Goal: Task Accomplishment & Management: Complete application form

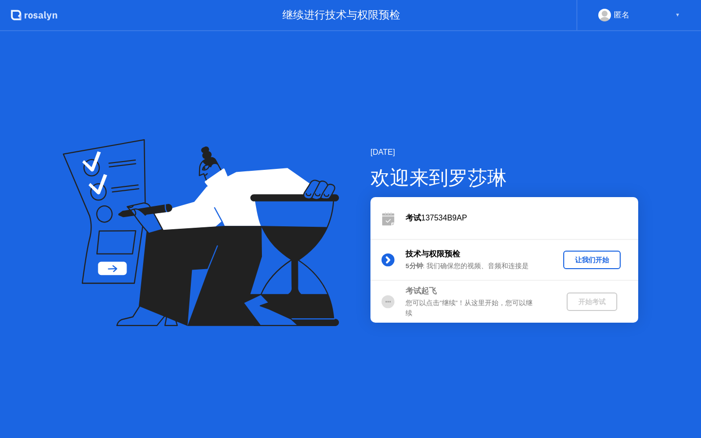
click at [574, 303] on div "开始考试" at bounding box center [592, 302] width 43 height 9
click at [496, 257] on div "技术与权限预检" at bounding box center [476, 254] width 140 height 12
click at [493, 306] on div "您可以点击”继续”！从这里开始，您可以继续" at bounding box center [476, 309] width 140 height 20
click at [621, 9] on div "匿名" at bounding box center [622, 15] width 16 height 13
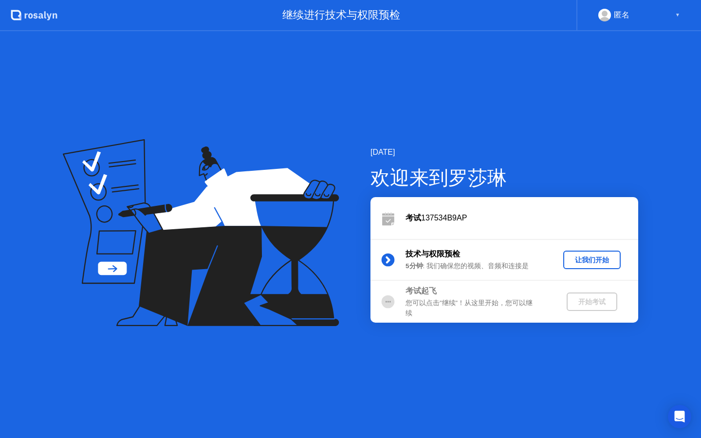
click at [675, 19] on div "▼" at bounding box center [677, 15] width 5 height 13
click at [599, 265] on button "让我们开始" at bounding box center [591, 260] width 57 height 19
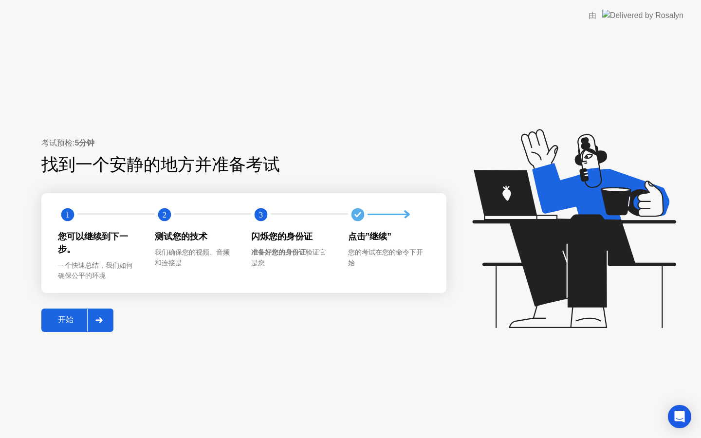
click at [78, 315] on div "开始" at bounding box center [65, 320] width 43 height 10
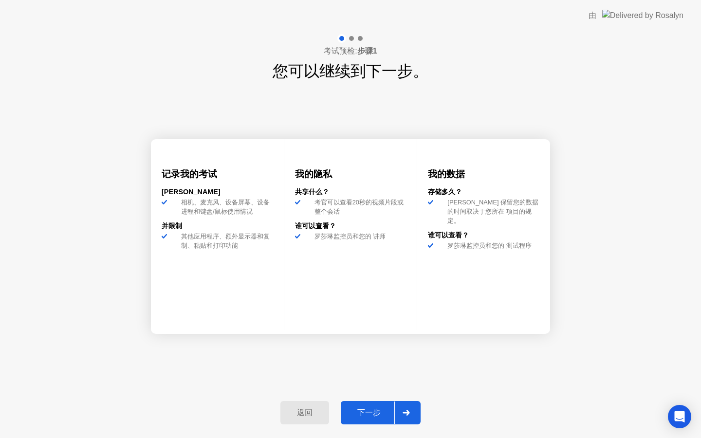
click at [368, 412] on div "下一步" at bounding box center [369, 413] width 51 height 10
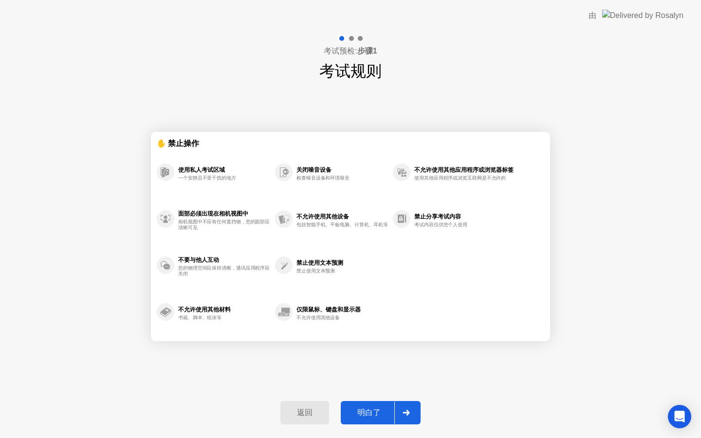
click at [368, 412] on div "明白了" at bounding box center [369, 413] width 51 height 10
select select "**********"
select select "*******"
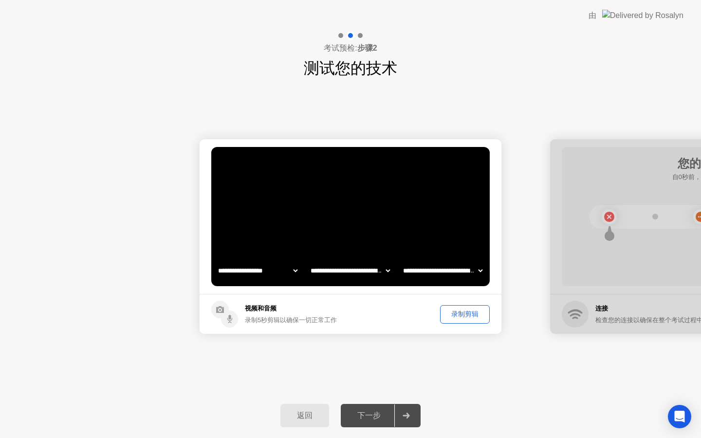
click at [458, 315] on div "录制剪辑" at bounding box center [465, 314] width 43 height 9
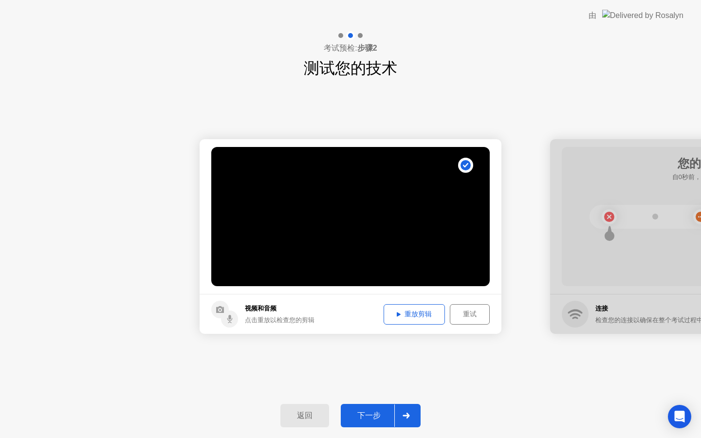
click at [399, 316] on icon at bounding box center [399, 314] width 4 height 5
click at [374, 421] on div "下一步" at bounding box center [369, 416] width 51 height 10
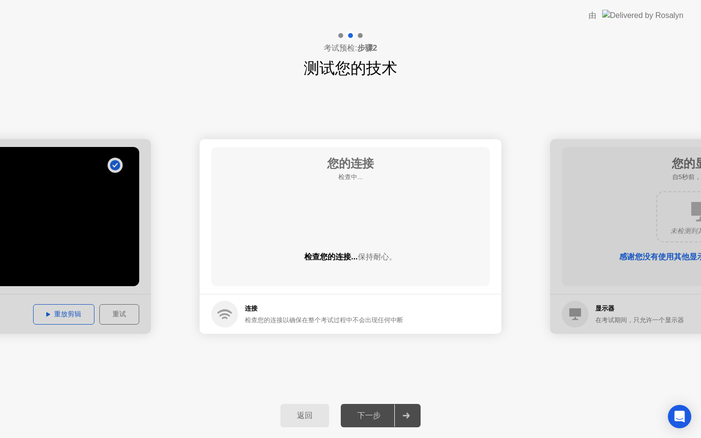
click at [350, 221] on div "您的连接 检查中... 检查您的连接... 保持耐心。" at bounding box center [350, 216] width 279 height 139
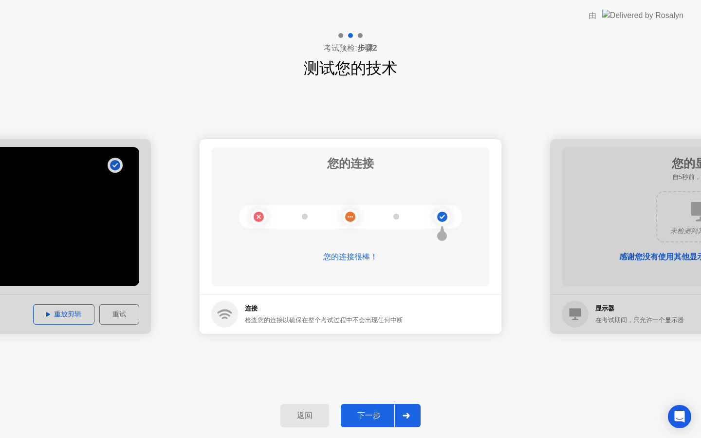
click at [374, 427] on button "下一步" at bounding box center [381, 415] width 80 height 23
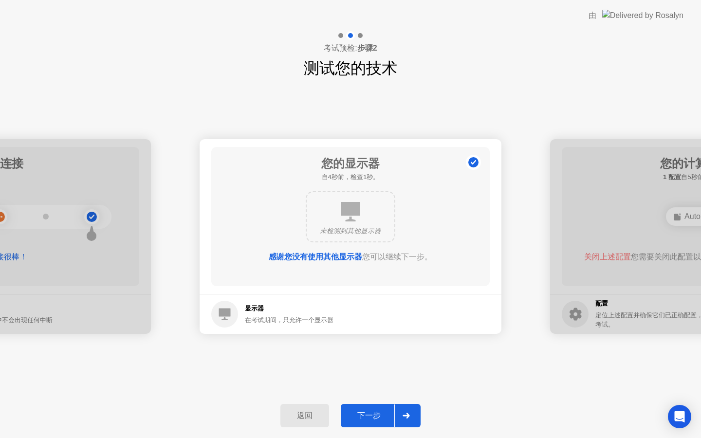
click at [369, 410] on button "下一步" at bounding box center [381, 415] width 80 height 23
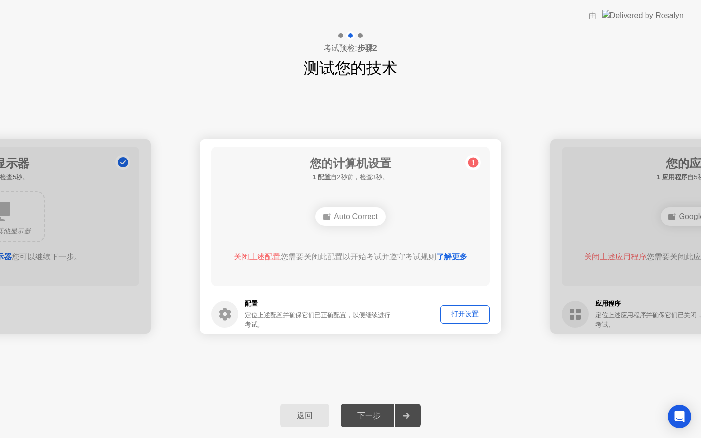
click at [466, 316] on div "打开设置" at bounding box center [465, 314] width 43 height 9
click at [451, 258] on link "了解更多" at bounding box center [451, 257] width 31 height 8
click at [360, 416] on div "下一步" at bounding box center [369, 416] width 51 height 10
click at [379, 249] on div "您的计算机设置 1 配置 自2秒前，检查3秒。 Auto Correct 关闭上述配置 您需要关闭此配置以开始考试并遵守考试规则 了解更多" at bounding box center [350, 216] width 279 height 139
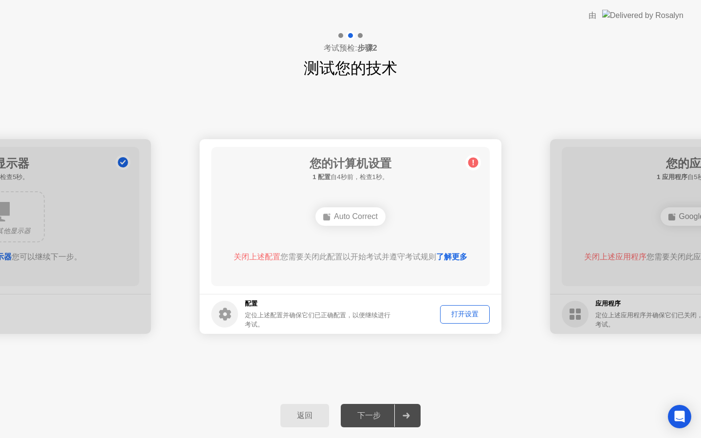
click at [476, 161] on circle at bounding box center [473, 163] width 10 height 10
click at [459, 258] on link "了解更多" at bounding box center [451, 257] width 31 height 8
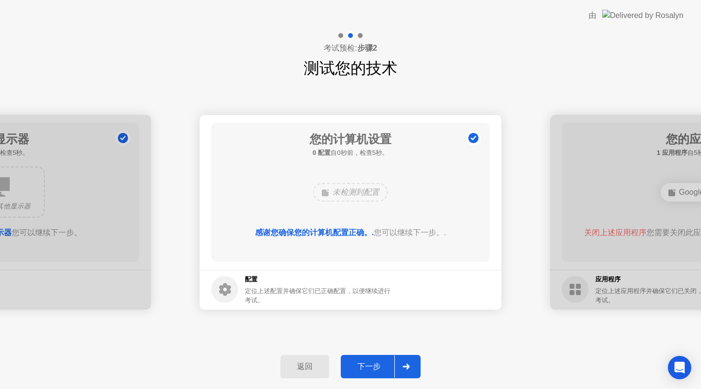
click at [372, 365] on div "下一步" at bounding box center [369, 367] width 51 height 10
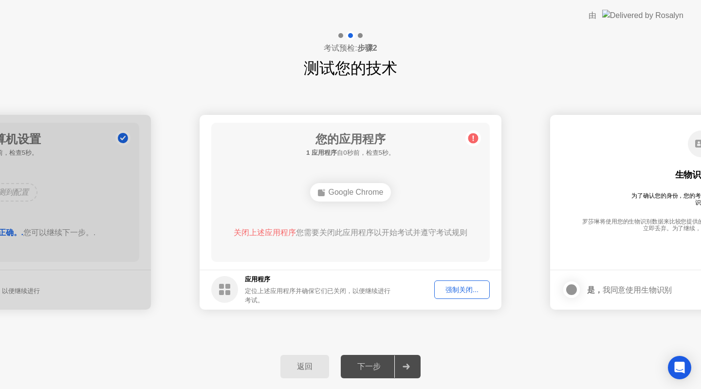
click at [463, 293] on div "强制关闭..." at bounding box center [462, 289] width 49 height 9
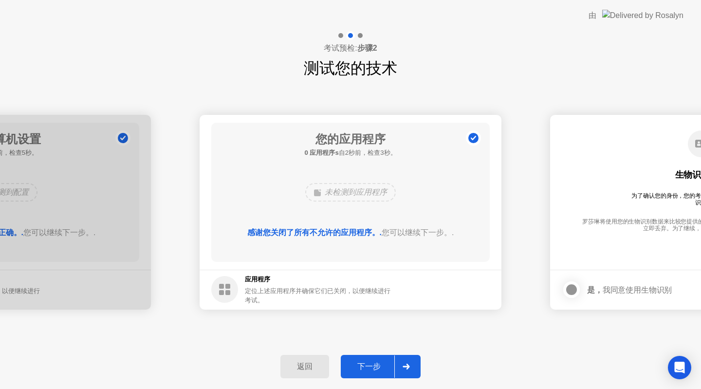
click at [373, 369] on div "下一步" at bounding box center [369, 367] width 51 height 10
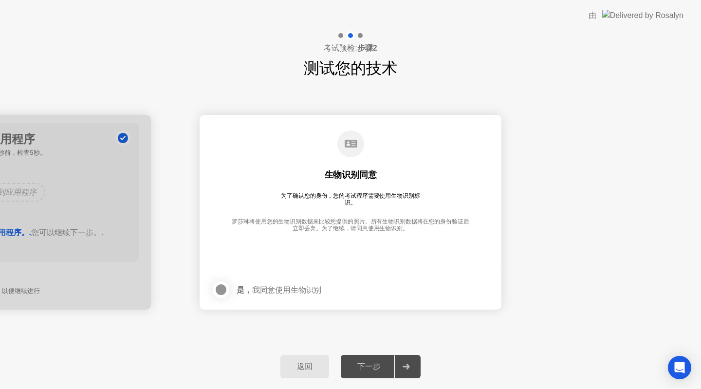
click at [224, 292] on div at bounding box center [221, 290] width 12 height 12
click at [386, 364] on div "下一步" at bounding box center [369, 367] width 51 height 10
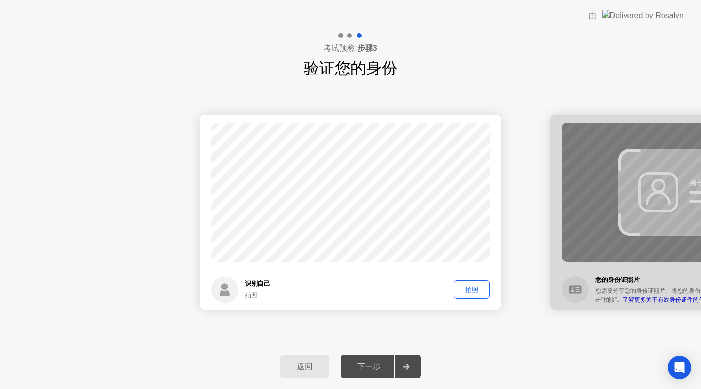
click at [475, 292] on div "拍照" at bounding box center [471, 289] width 29 height 9
click at [369, 366] on div "下一步" at bounding box center [369, 367] width 51 height 10
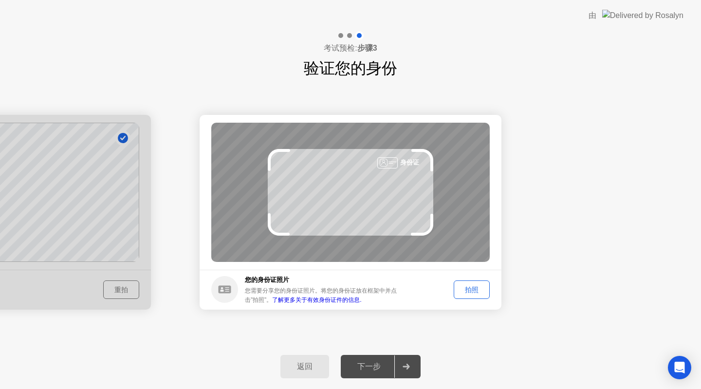
click at [472, 285] on div "拍照" at bounding box center [471, 289] width 29 height 9
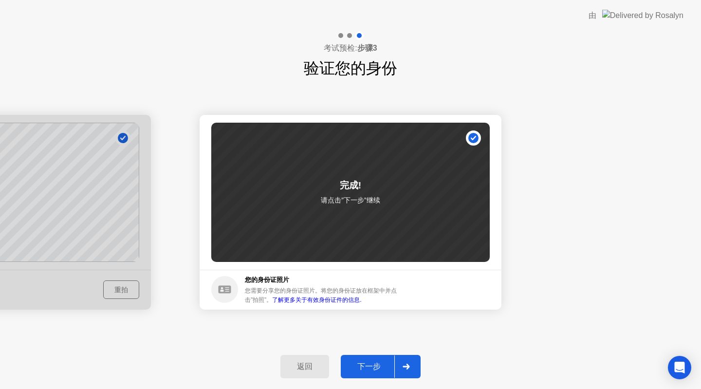
click at [365, 366] on div "下一步" at bounding box center [369, 367] width 51 height 10
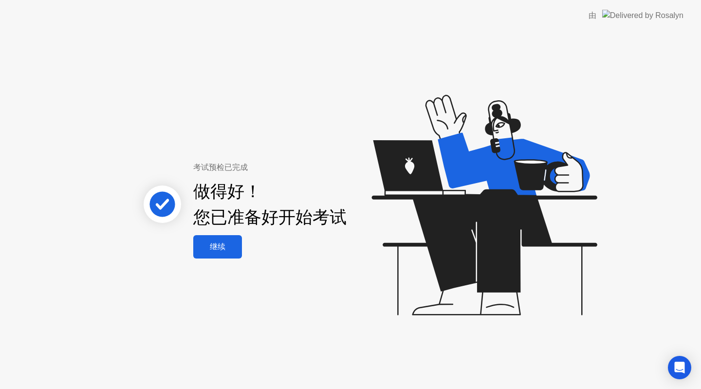
click at [229, 238] on button "继续" at bounding box center [217, 246] width 49 height 23
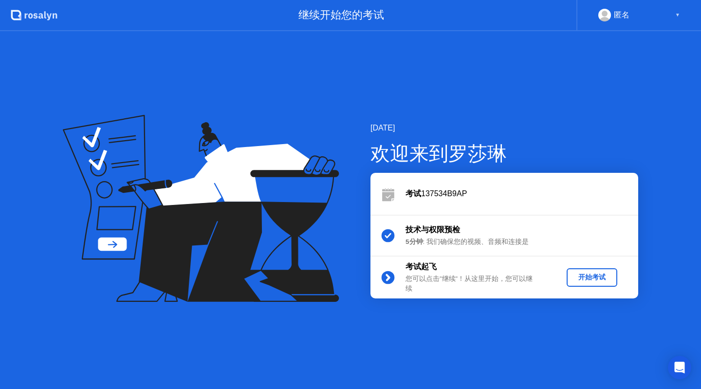
click at [595, 281] on div "开始考试" at bounding box center [592, 277] width 43 height 9
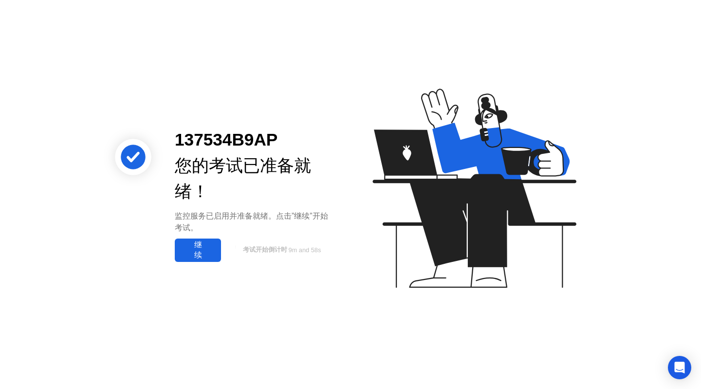
click at [196, 253] on div "继续" at bounding box center [198, 250] width 40 height 20
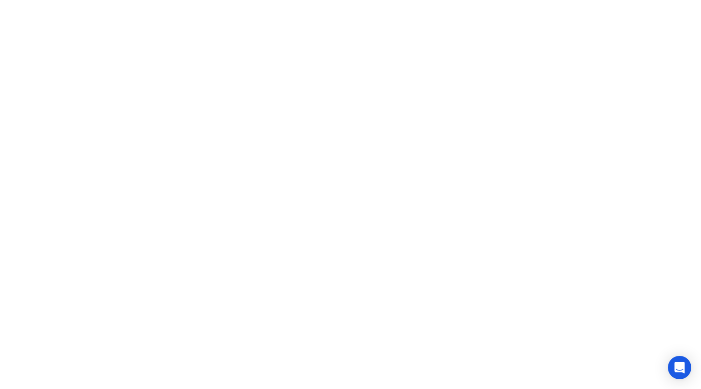
click icon
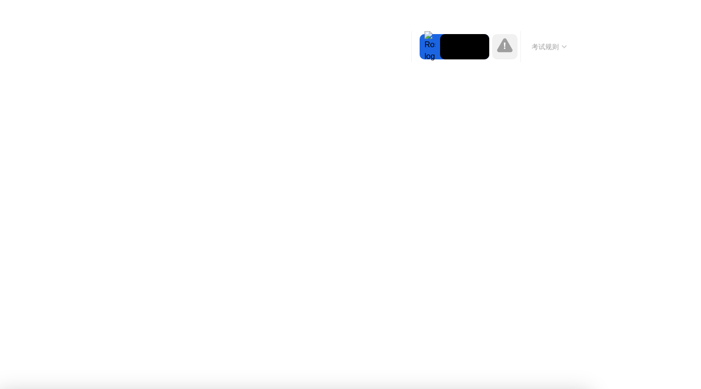
click at [533, 389] on div at bounding box center [350, 389] width 701 height 0
